Goal: Task Accomplishment & Management: Use online tool/utility

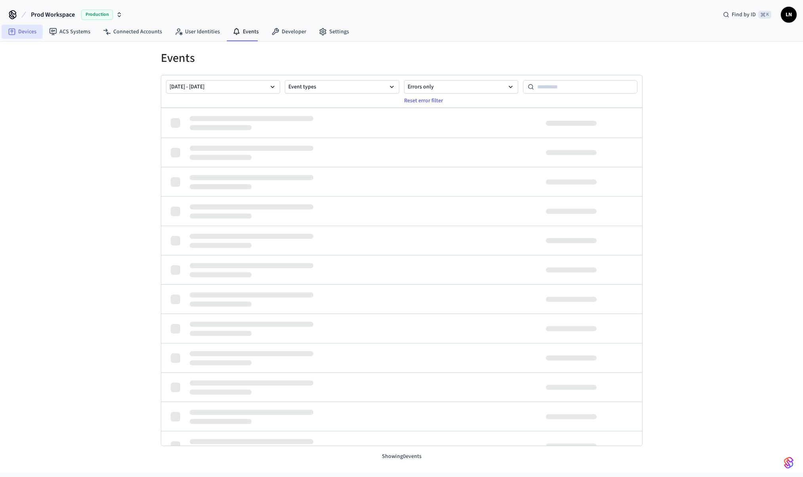
click at [29, 33] on link "Devices" at bounding box center [22, 32] width 41 height 14
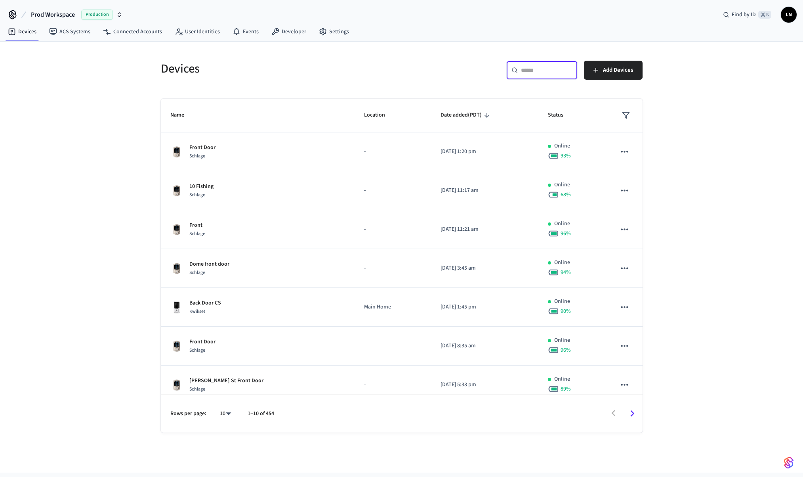
click at [548, 70] on input "text" at bounding box center [546, 70] width 51 height 8
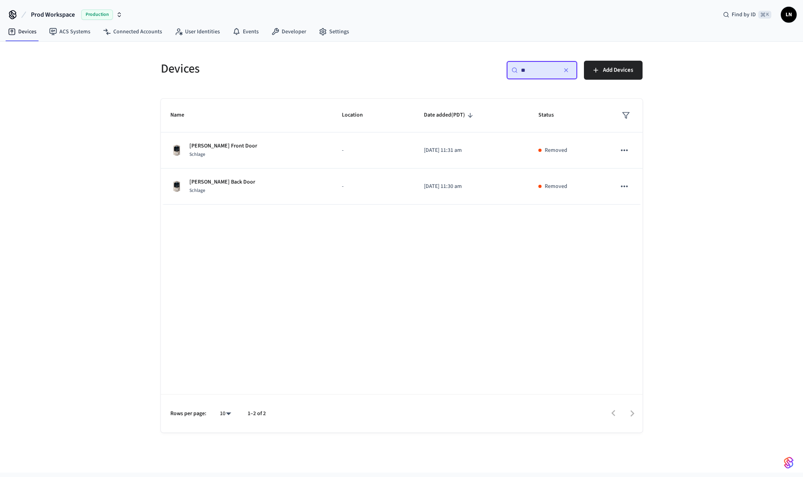
type input "*"
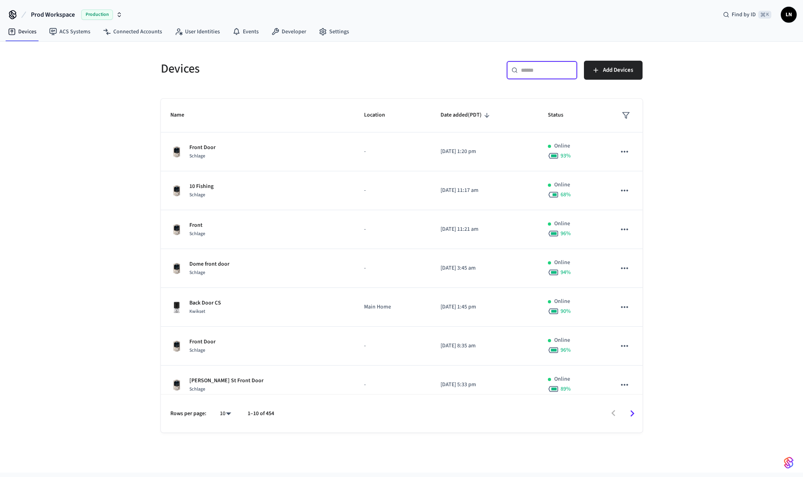
paste input "**********"
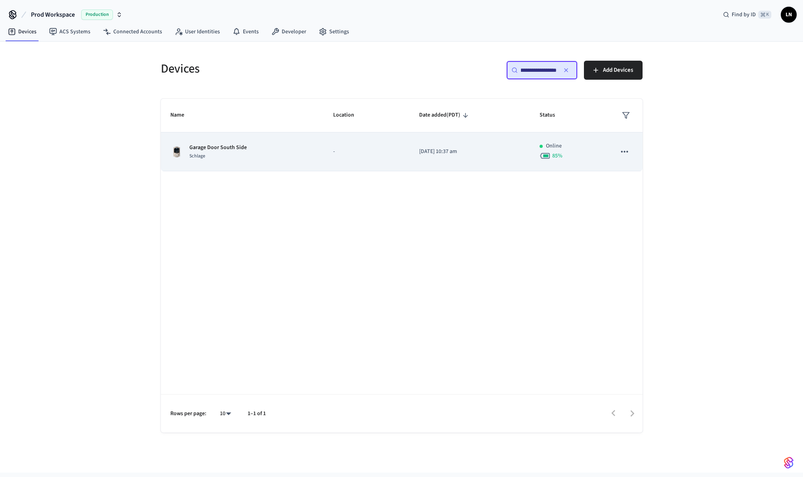
type input "**********"
click at [232, 144] on p "Garage Door South Side" at bounding box center [217, 147] width 57 height 8
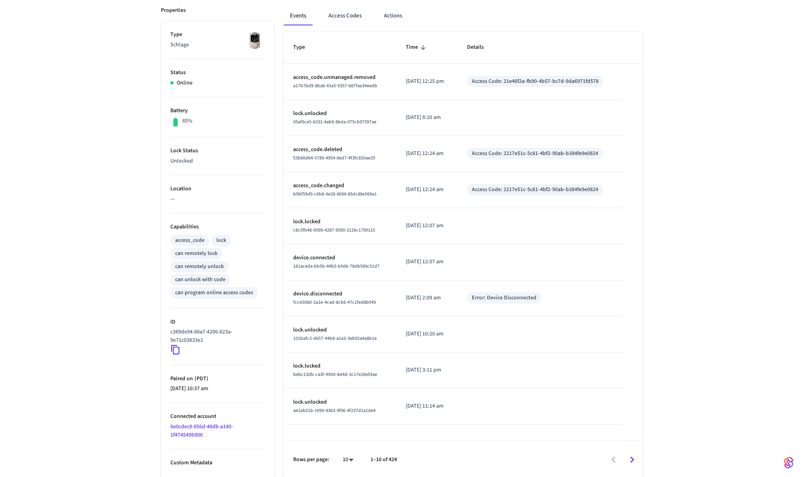
scroll to position [111, 0]
click at [217, 427] on link "6e0cdec8-856d-48db-a140-1f474549b906" at bounding box center [201, 429] width 63 height 16
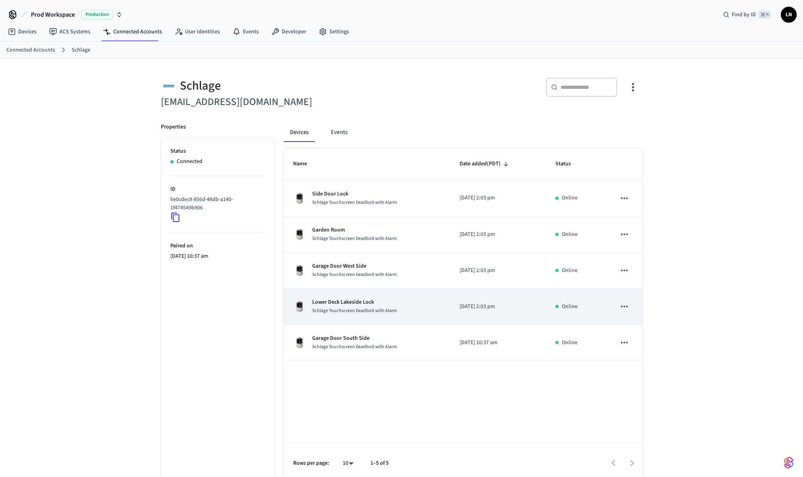
click at [373, 306] on div "Schlage Touchscreen Deadbolt with Alarm" at bounding box center [354, 310] width 85 height 8
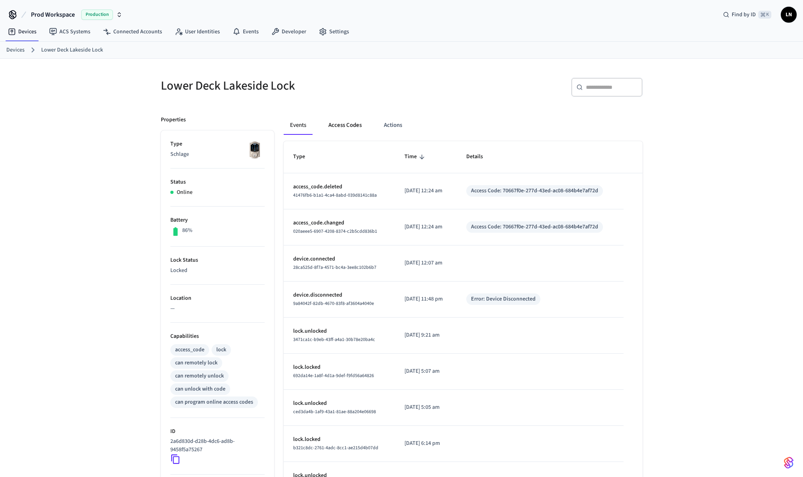
click at [352, 126] on button "Access Codes" at bounding box center [345, 125] width 46 height 19
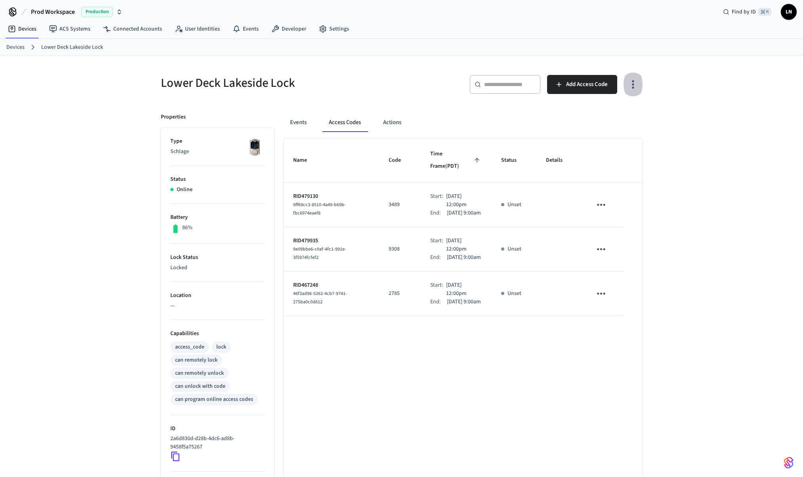
scroll to position [4, 0]
click at [633, 88] on icon "button" at bounding box center [633, 83] width 12 height 12
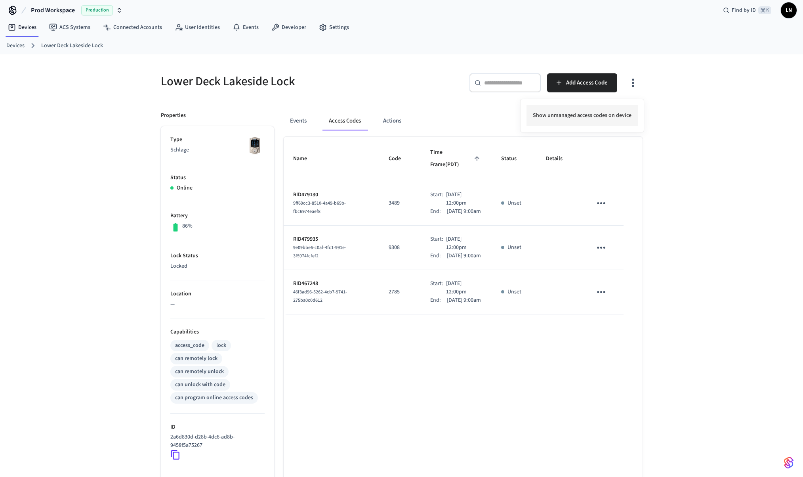
click at [614, 110] on li "Show unmanaged access codes on device" at bounding box center [581, 115] width 111 height 21
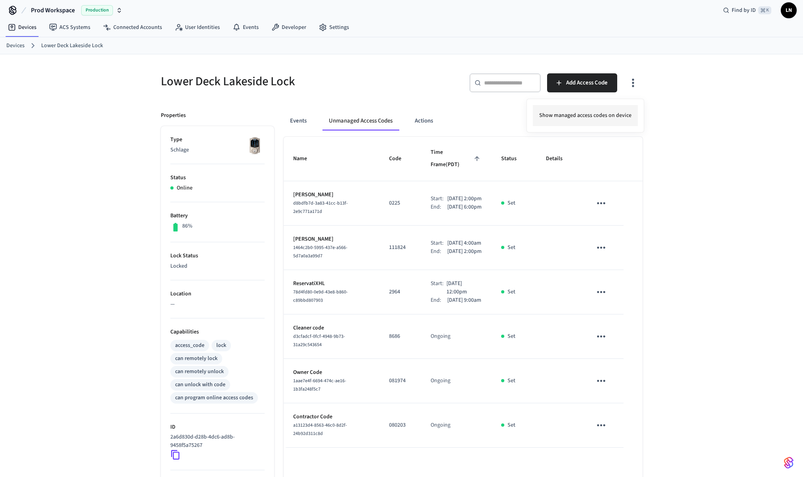
click at [587, 114] on li "Show managed access codes on device" at bounding box center [585, 115] width 105 height 21
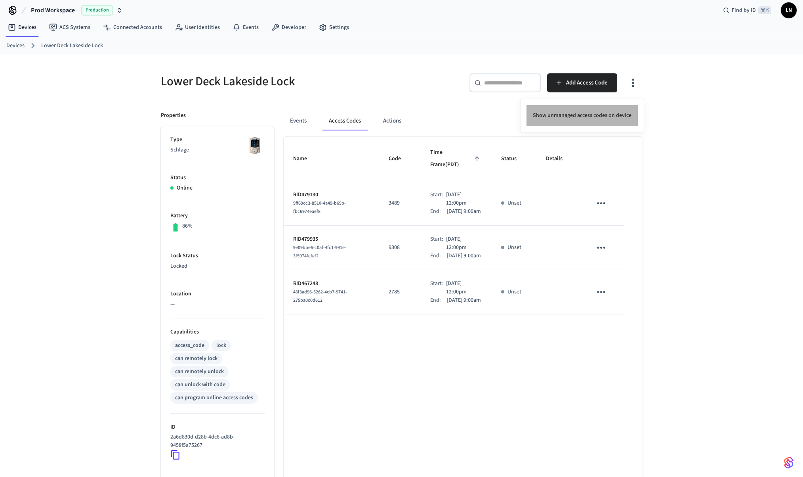
click at [587, 114] on li "Show unmanaged access codes on device" at bounding box center [581, 115] width 111 height 21
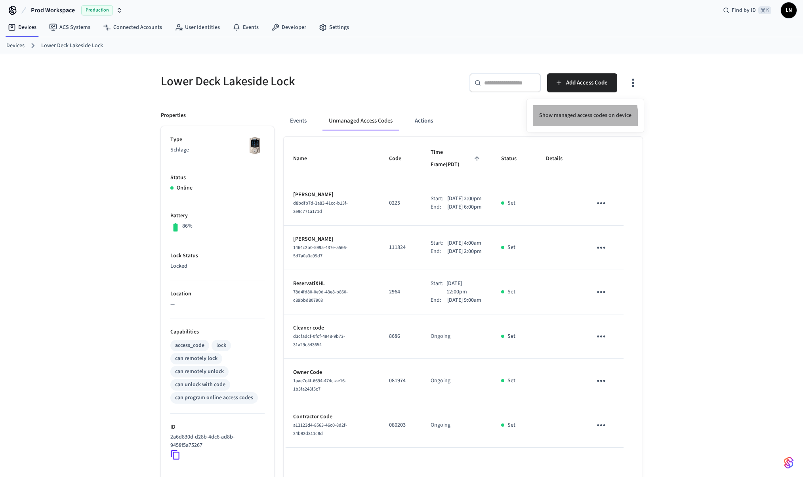
click at [581, 119] on li "Show managed access codes on device" at bounding box center [585, 115] width 105 height 21
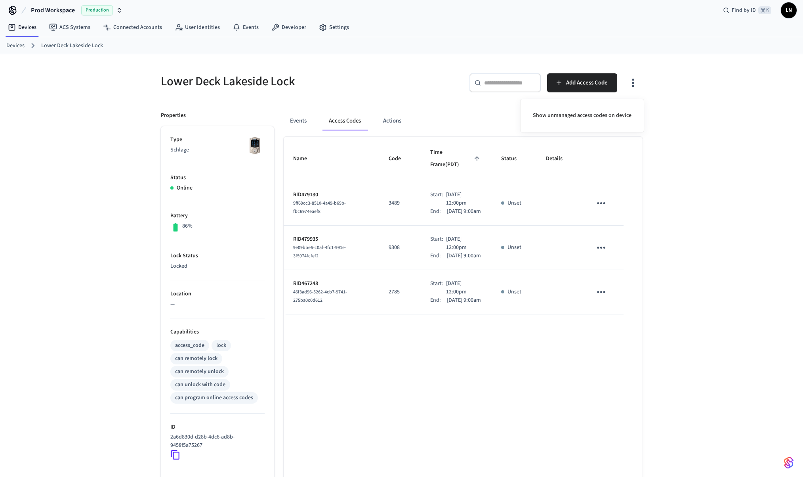
click at [733, 301] on div at bounding box center [401, 238] width 803 height 477
